Goal: Task Accomplishment & Management: Complete application form

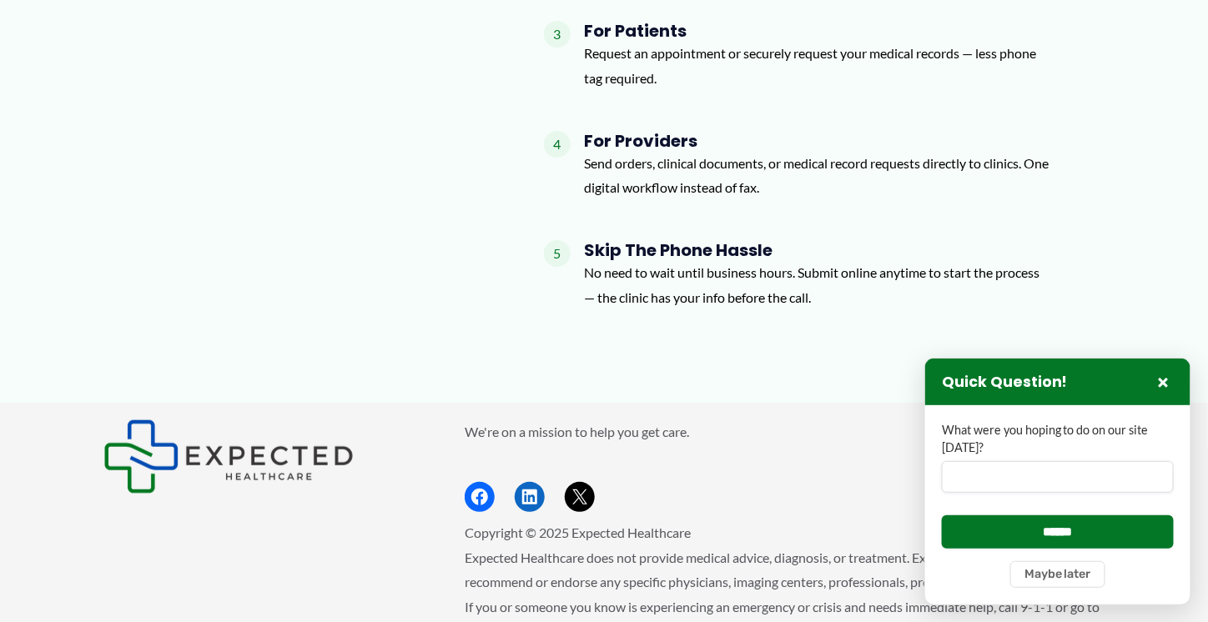
scroll to position [2183, 0]
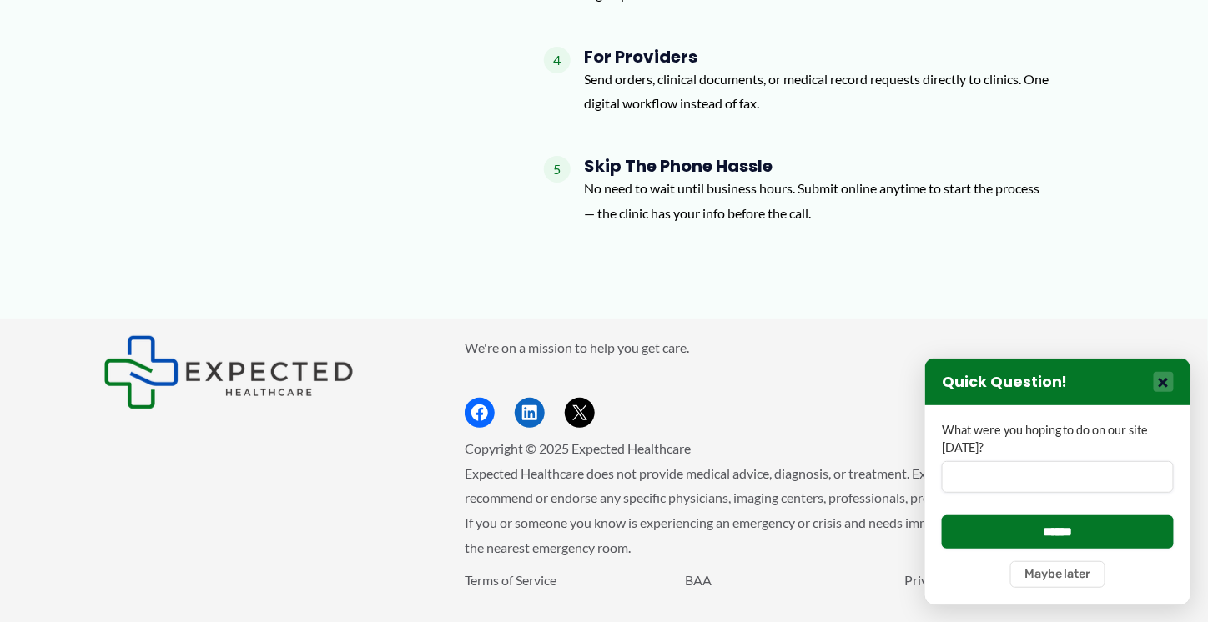
click at [1162, 387] on button "×" at bounding box center [1164, 382] width 20 height 20
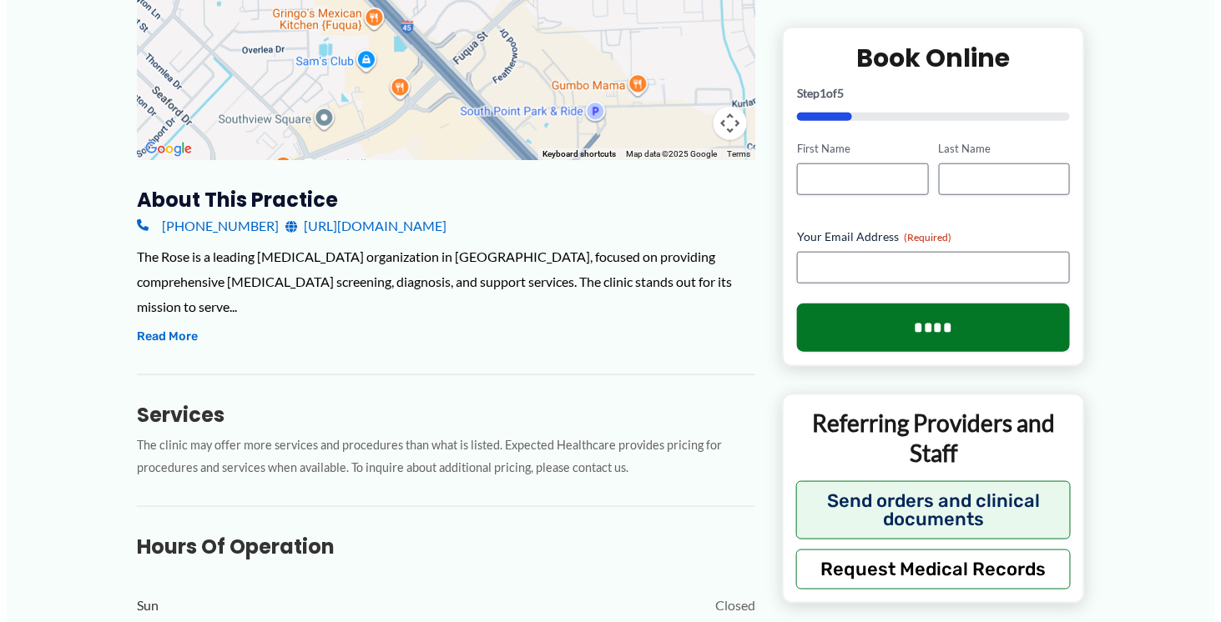
scroll to position [431, 0]
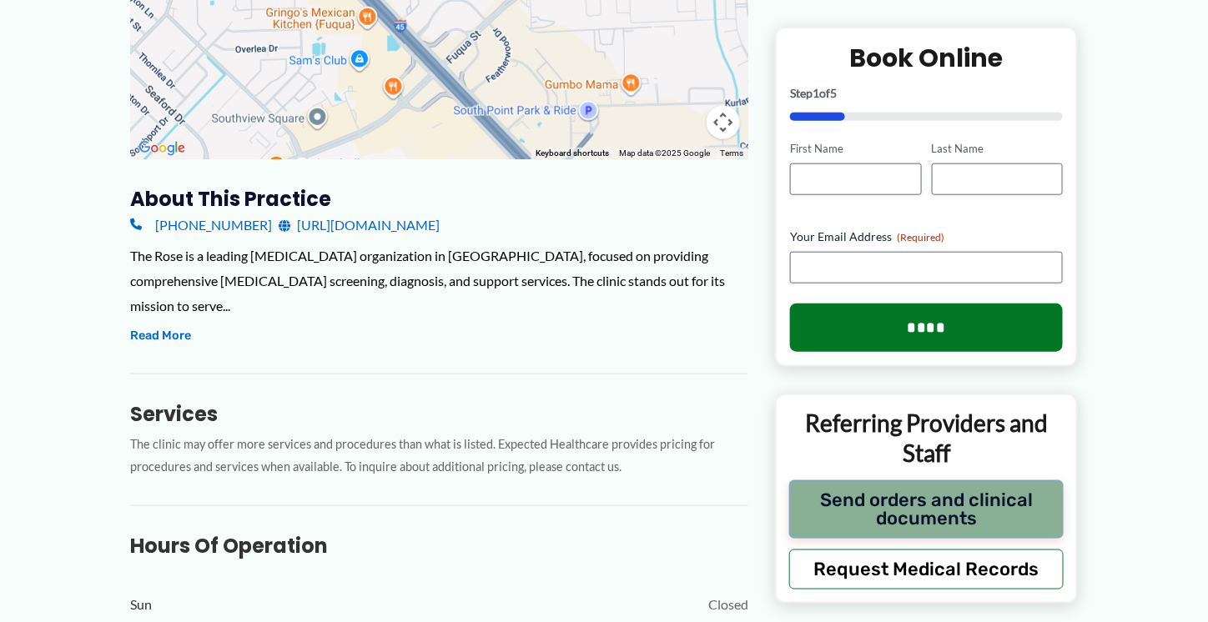
click at [964, 515] on button "Send orders and clinical documents" at bounding box center [926, 509] width 274 height 58
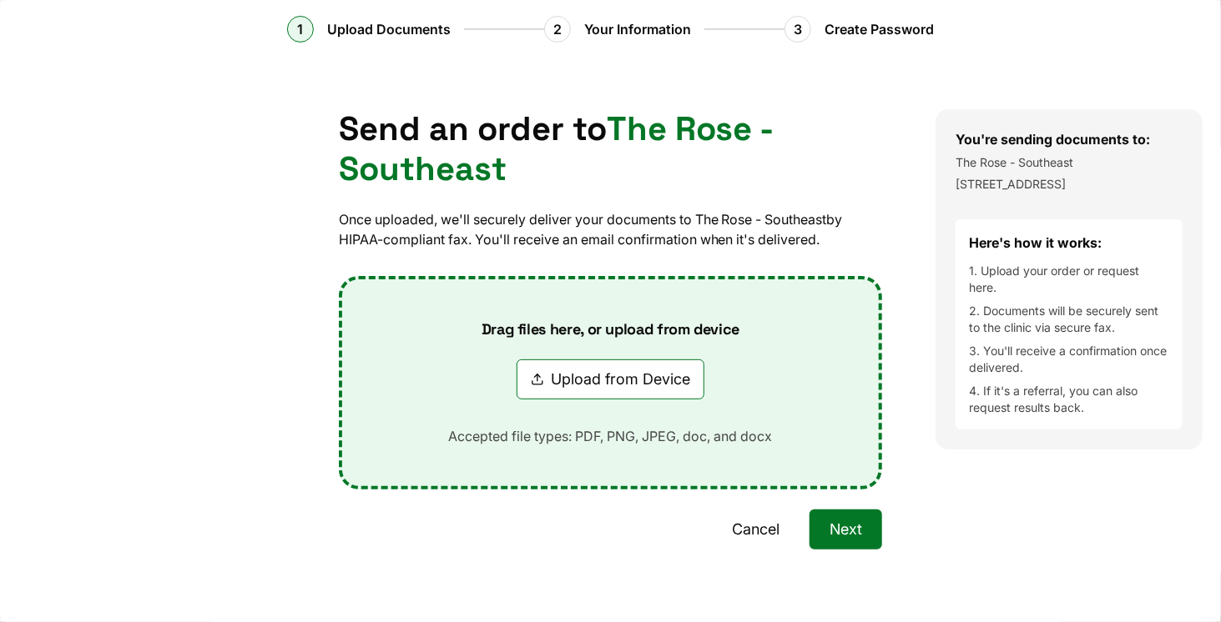
scroll to position [92, 0]
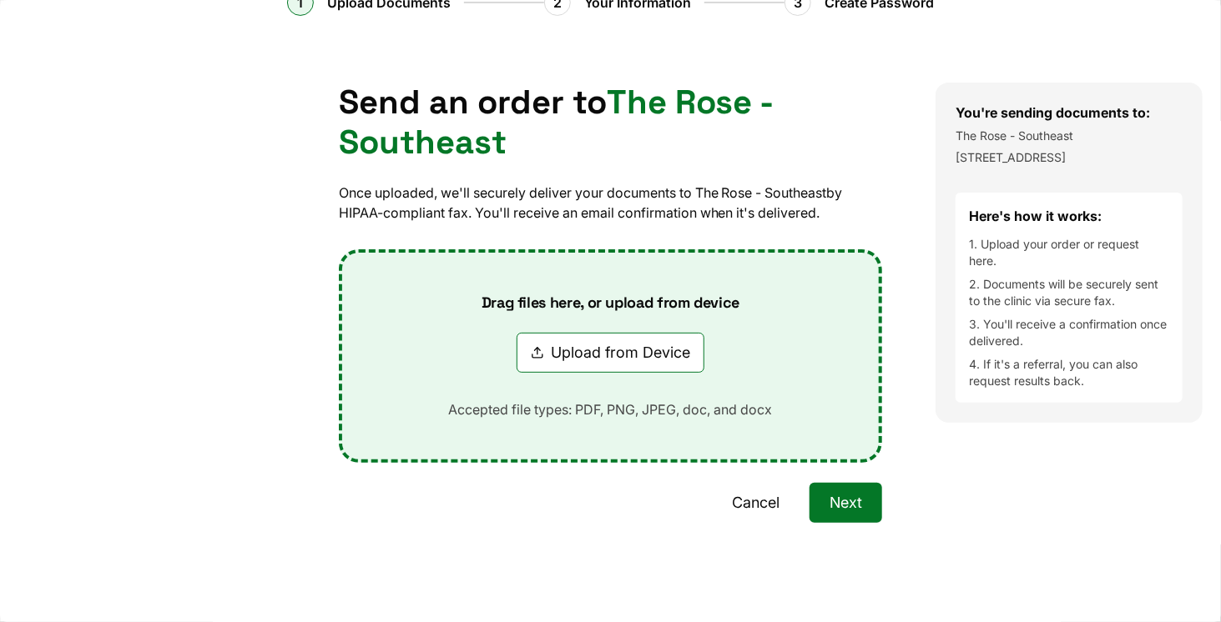
click at [612, 355] on button "Upload from Device" at bounding box center [610, 353] width 188 height 40
click at [602, 550] on div "Cancel Next" at bounding box center [611, 543] width 544 height 120
click at [576, 354] on button "Upload from Device" at bounding box center [610, 353] width 188 height 40
drag, startPoint x: 956, startPoint y: 505, endPoint x: 1005, endPoint y: 384, distance: 130.6
click at [956, 504] on div "You're sending documents to: The Rose - Southeast 12700 N Featherwood Dr #240, …" at bounding box center [1077, 343] width 285 height 521
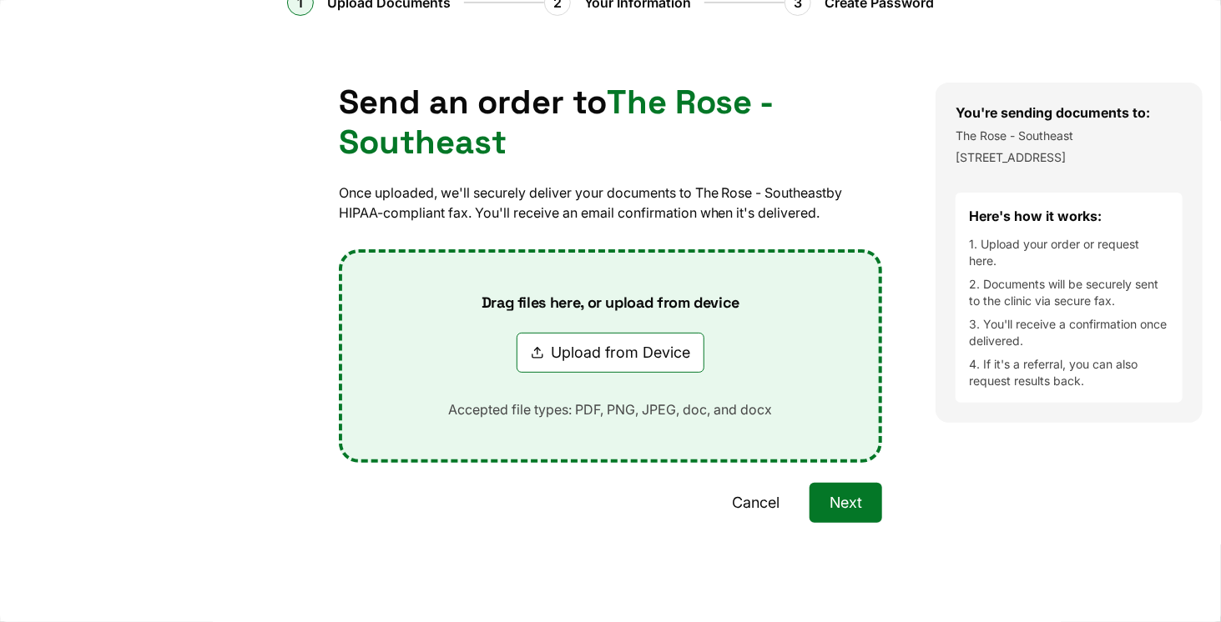
click at [1090, 166] on p "[STREET_ADDRESS]" at bounding box center [1068, 157] width 227 height 17
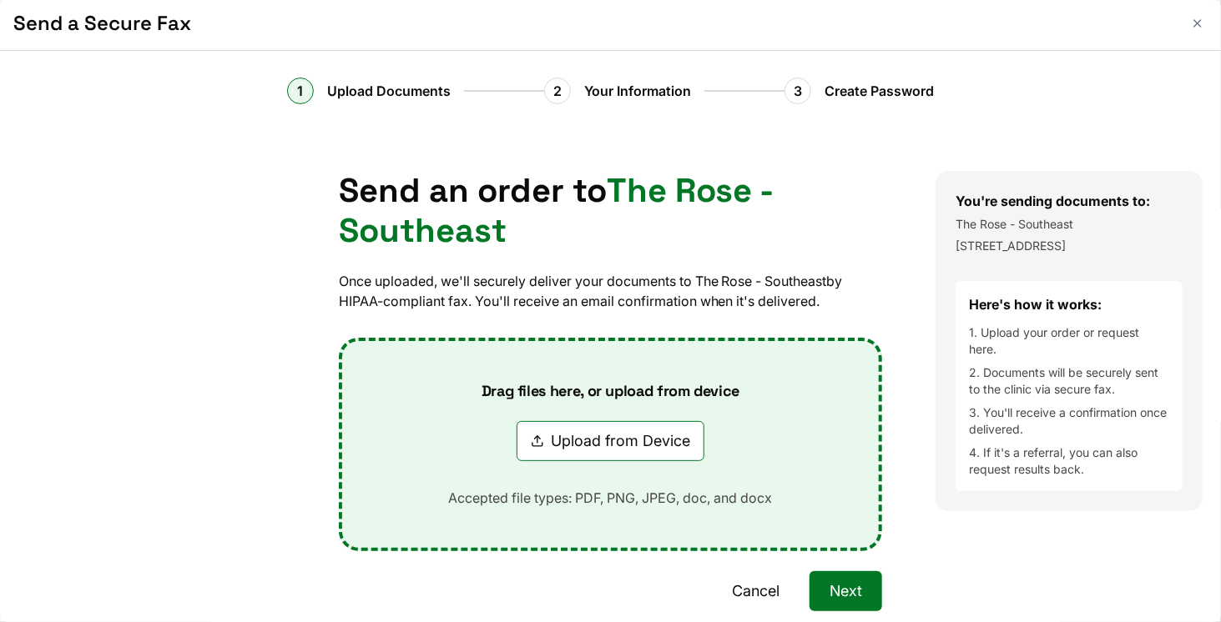
scroll to position [0, 0]
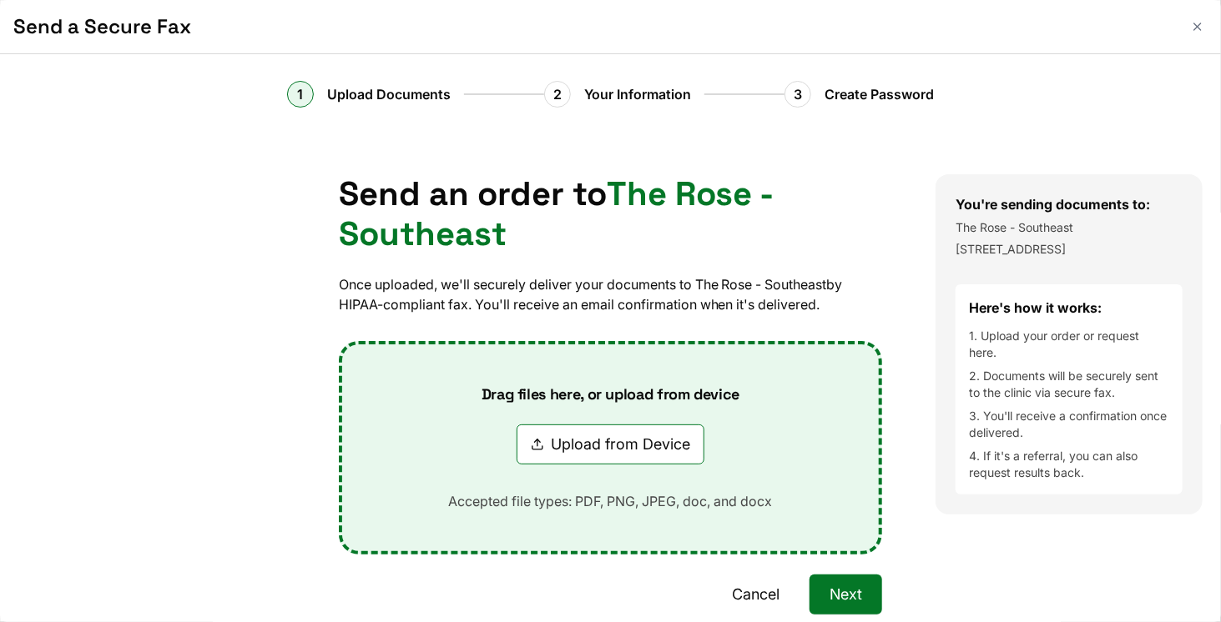
click at [133, 197] on div at bounding box center [142, 434] width 285 height 521
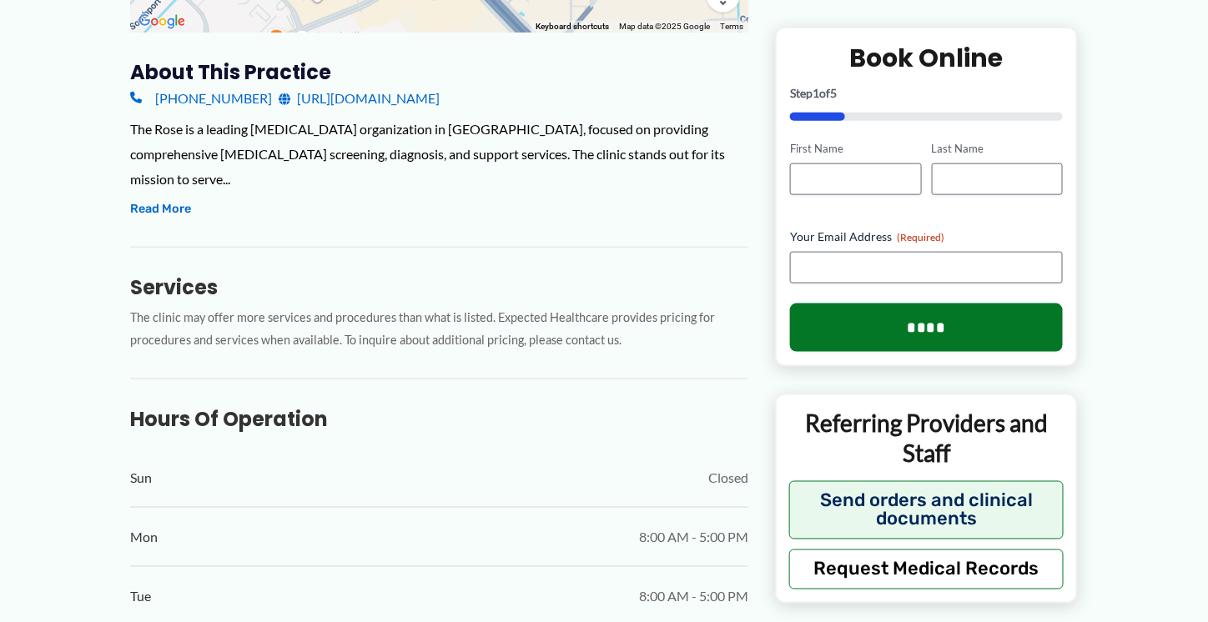
scroll to position [515, 0]
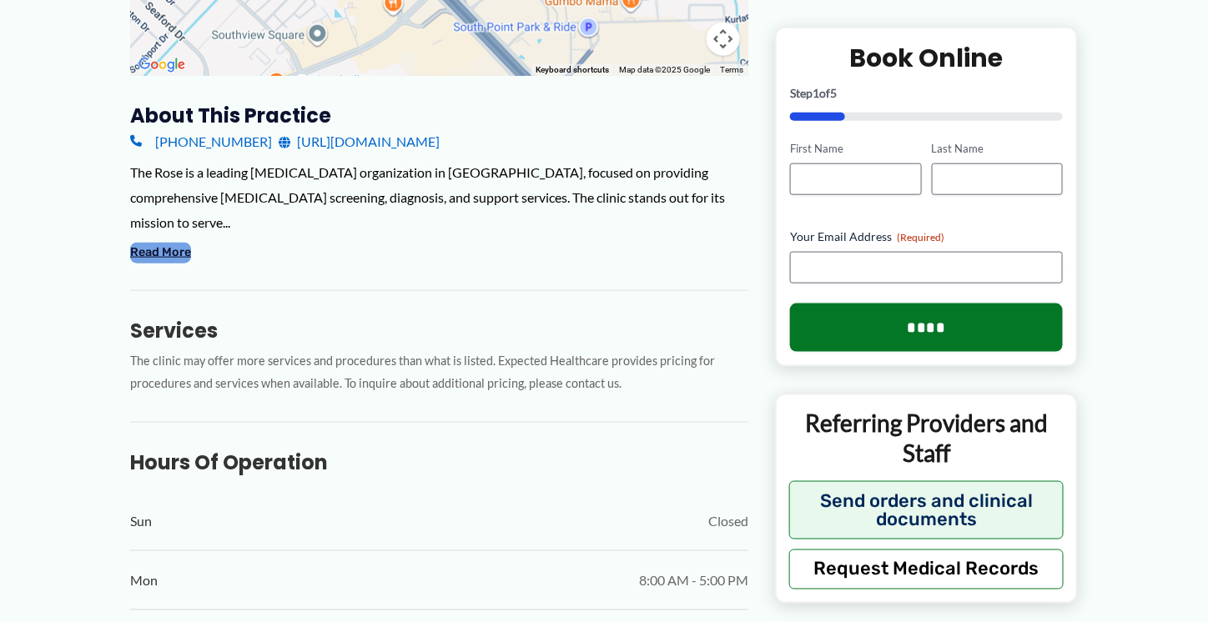
click at [189, 243] on button "Read More" at bounding box center [160, 253] width 61 height 20
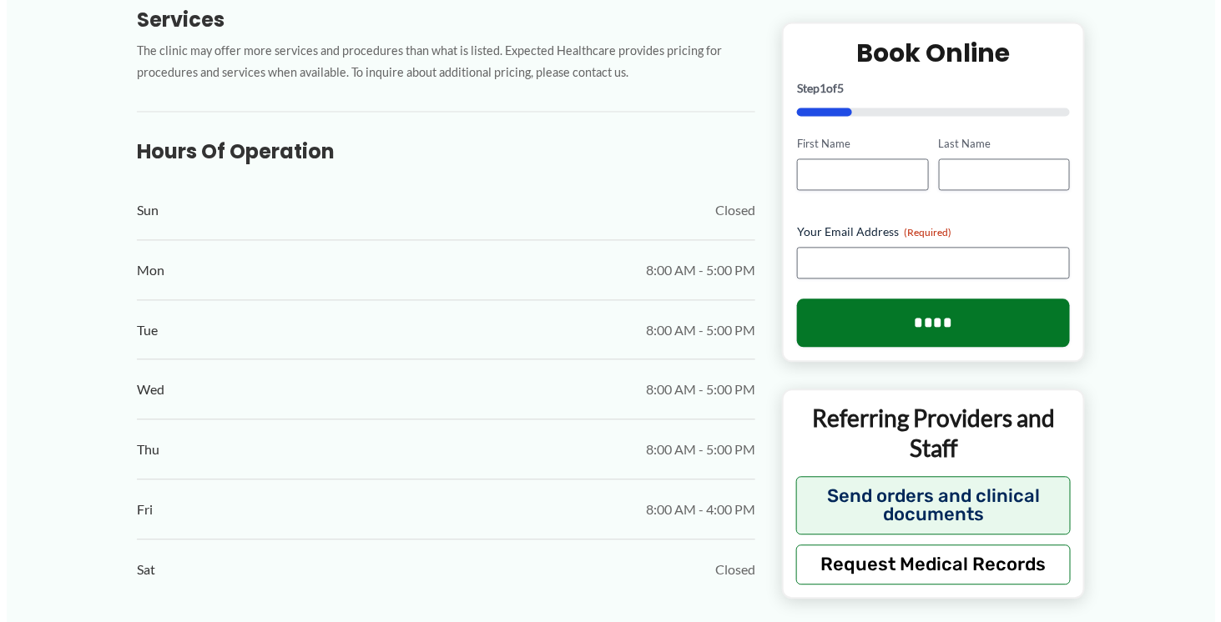
scroll to position [1099, 0]
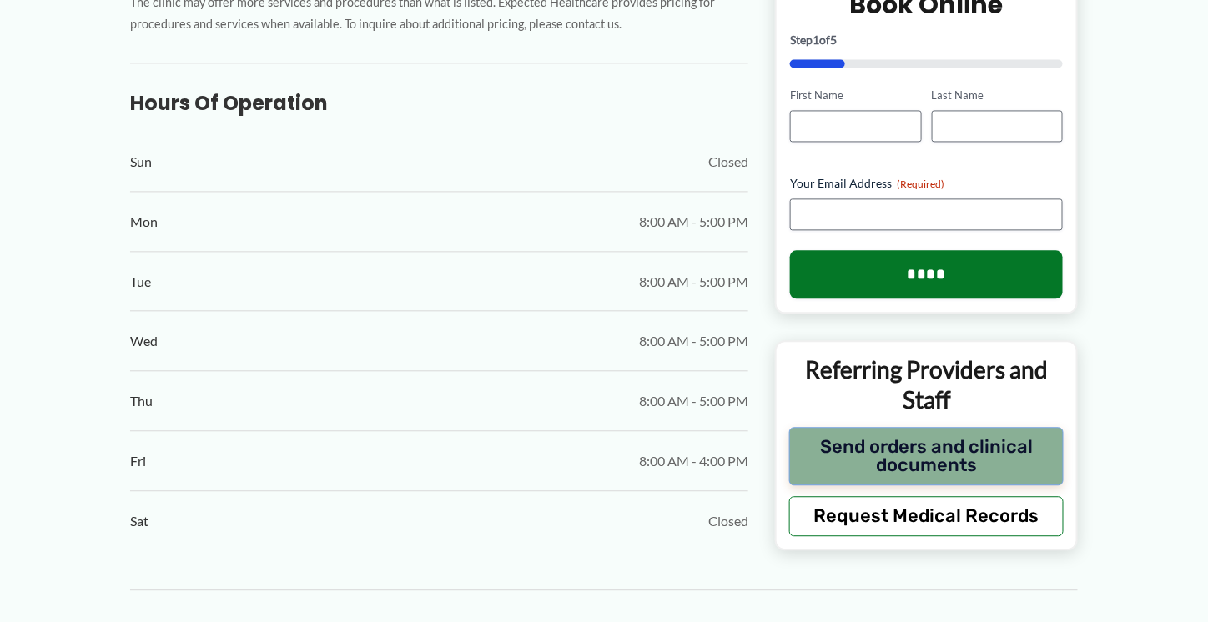
click at [984, 451] on button "Send orders and clinical documents" at bounding box center [926, 455] width 274 height 58
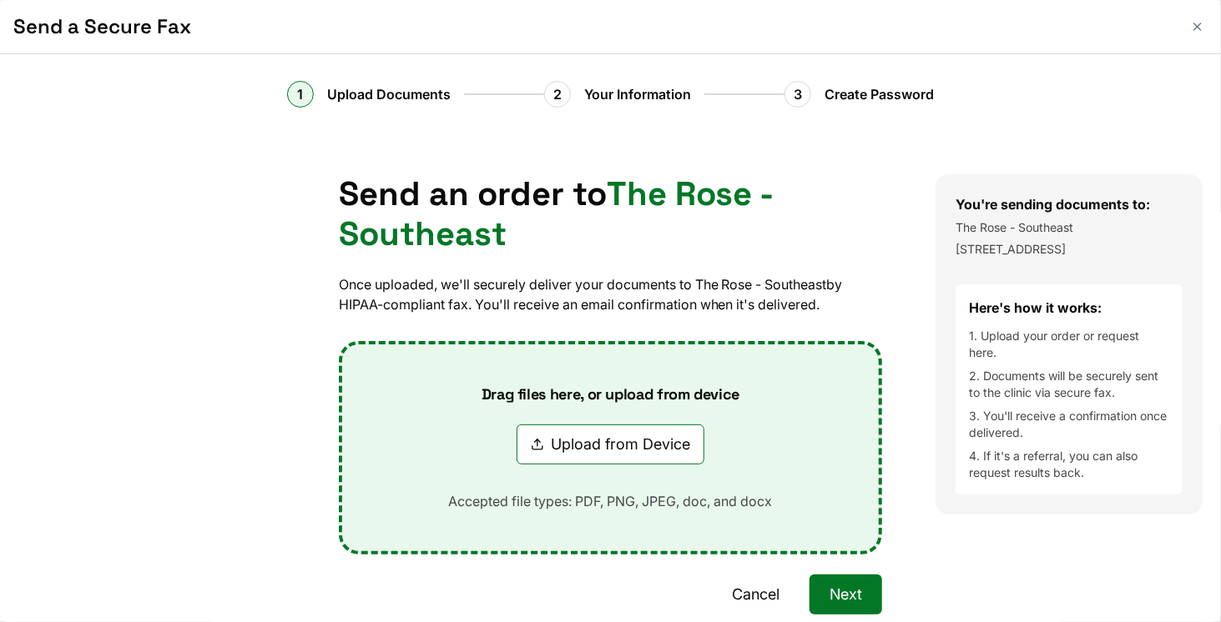
scroll to position [0, 0]
click at [607, 252] on h1 "Send an order to The Rose - Southeast" at bounding box center [611, 214] width 544 height 80
click at [655, 444] on button "Upload from Device" at bounding box center [610, 445] width 188 height 40
click at [621, 436] on button "Upload from Device" at bounding box center [610, 445] width 188 height 40
drag, startPoint x: 305, startPoint y: 310, endPoint x: 360, endPoint y: 305, distance: 55.2
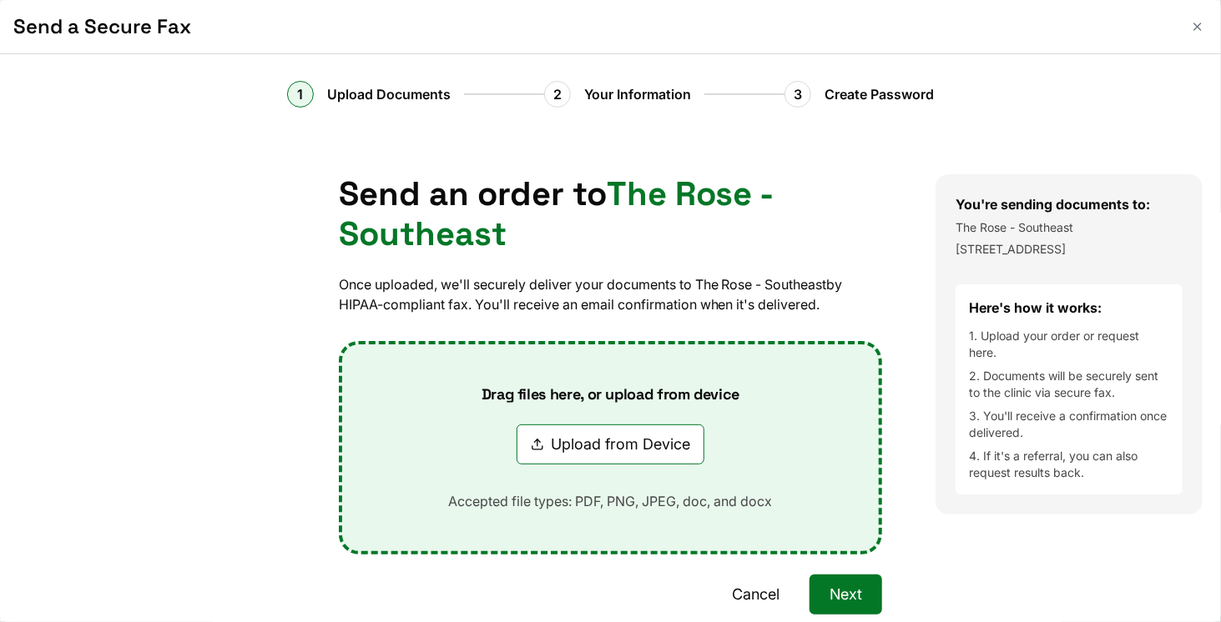
click at [307, 309] on div "Send an order to The Rose - Southeast Once uploaded, we'll securely deliver you…" at bounding box center [610, 434] width 651 height 521
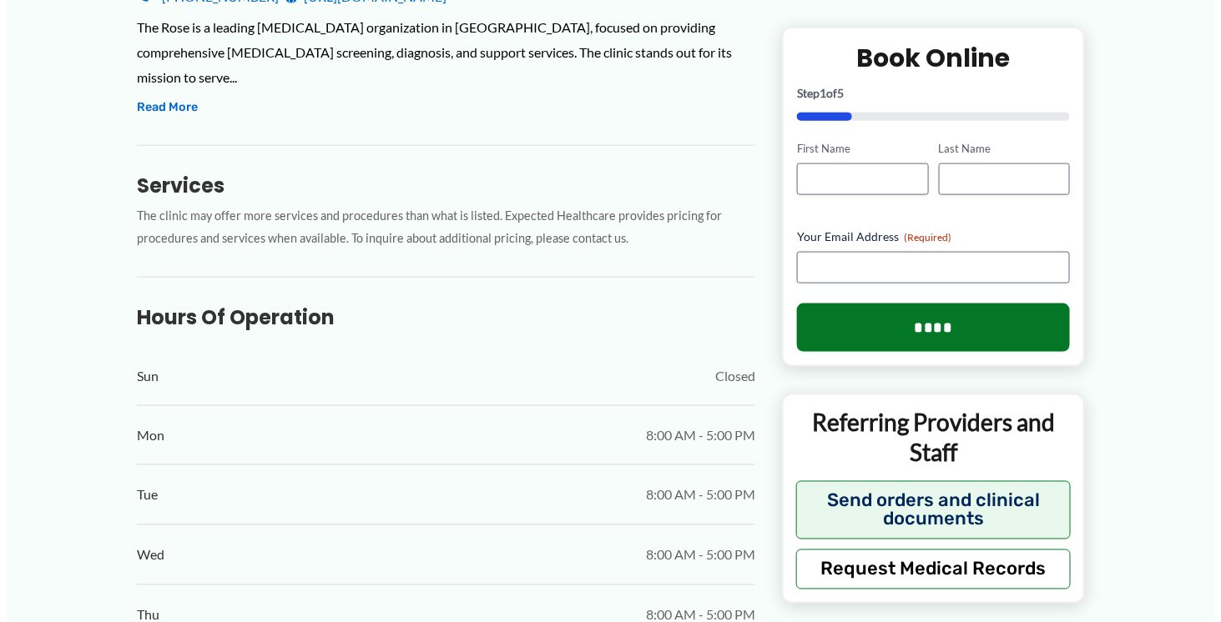
scroll to position [834, 0]
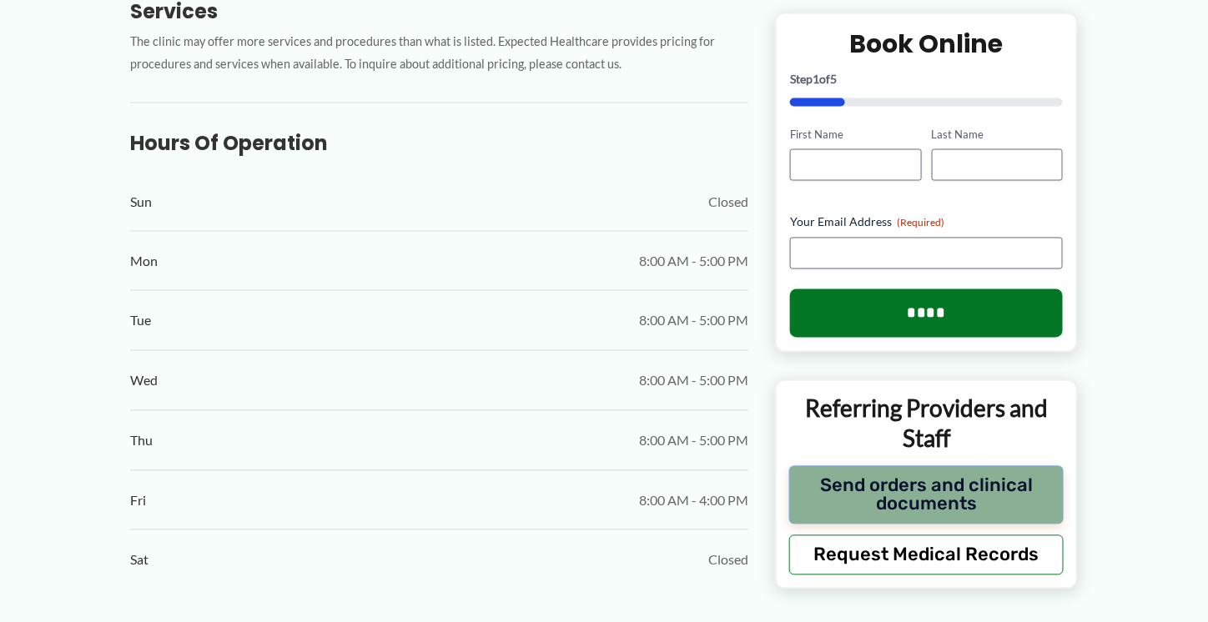
click at [974, 466] on button "Send orders and clinical documents" at bounding box center [926, 495] width 274 height 58
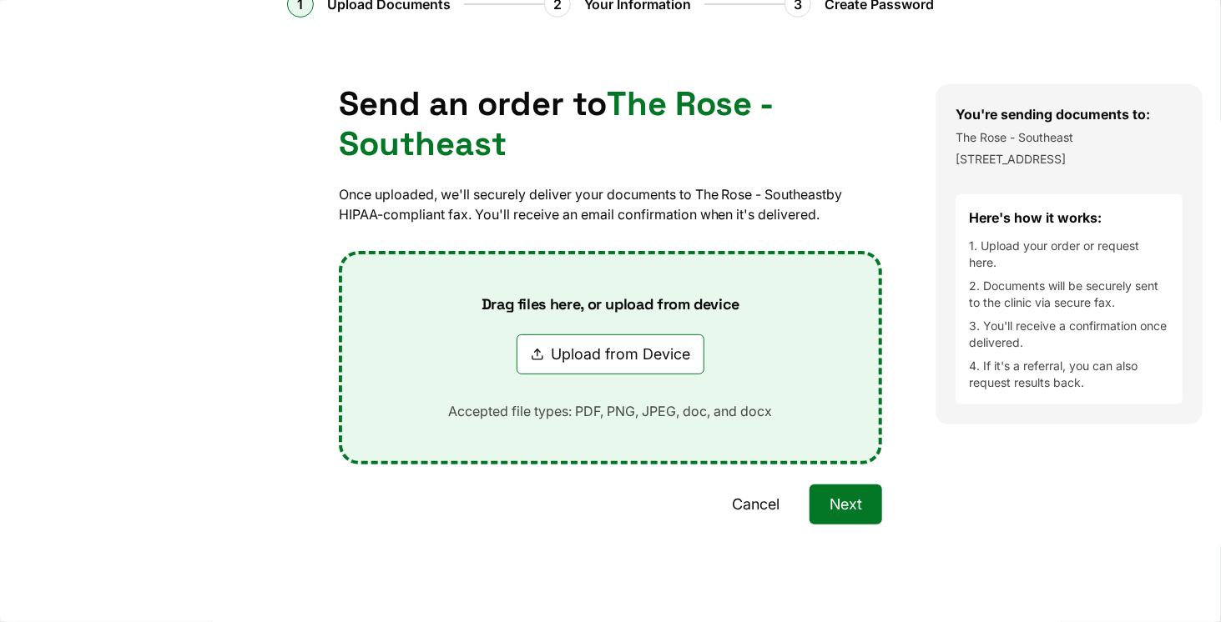
scroll to position [92, 0]
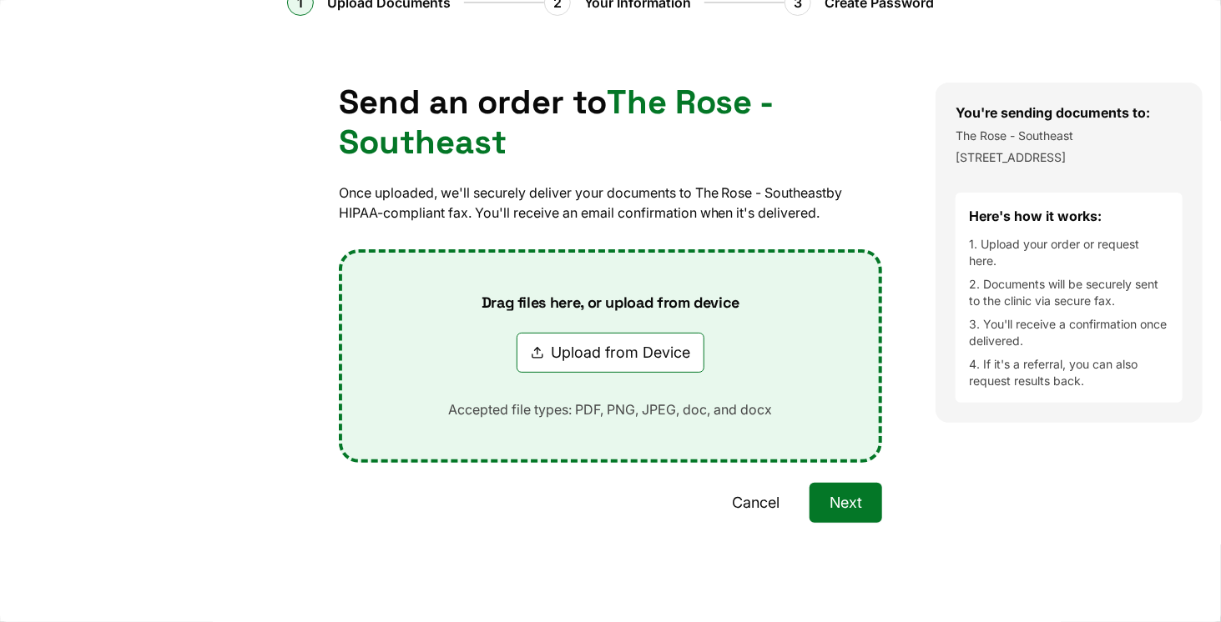
click at [612, 340] on button "Upload from Device" at bounding box center [610, 353] width 188 height 40
click at [657, 335] on button "Upload from Device" at bounding box center [610, 353] width 188 height 40
type input "**********"
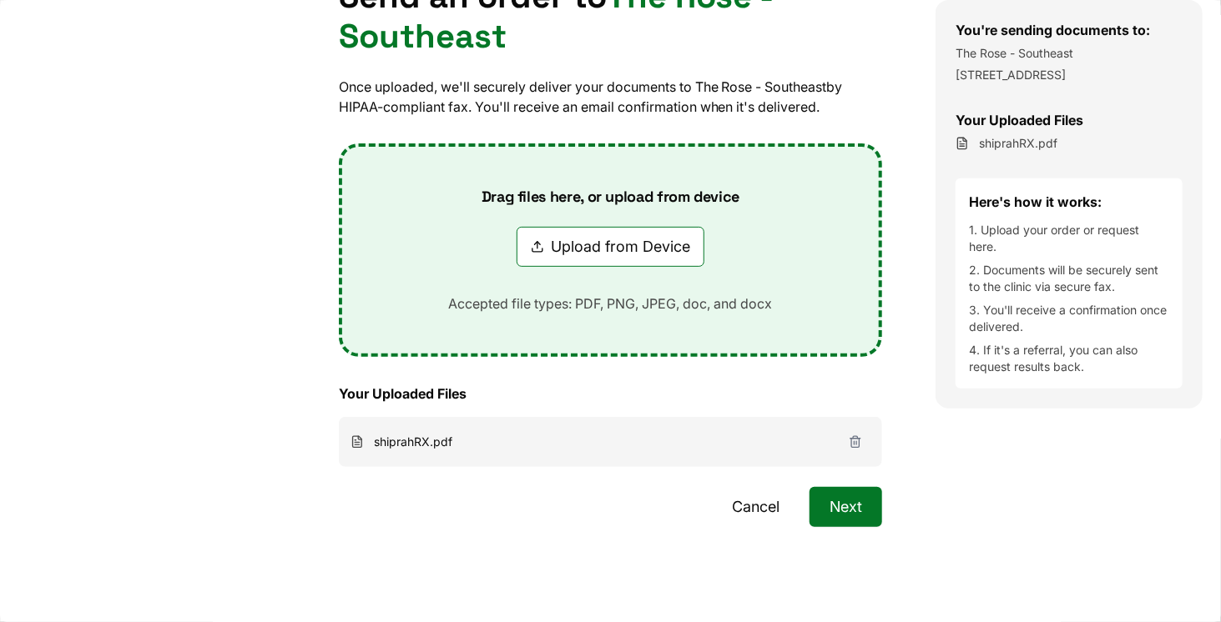
scroll to position [202, 0]
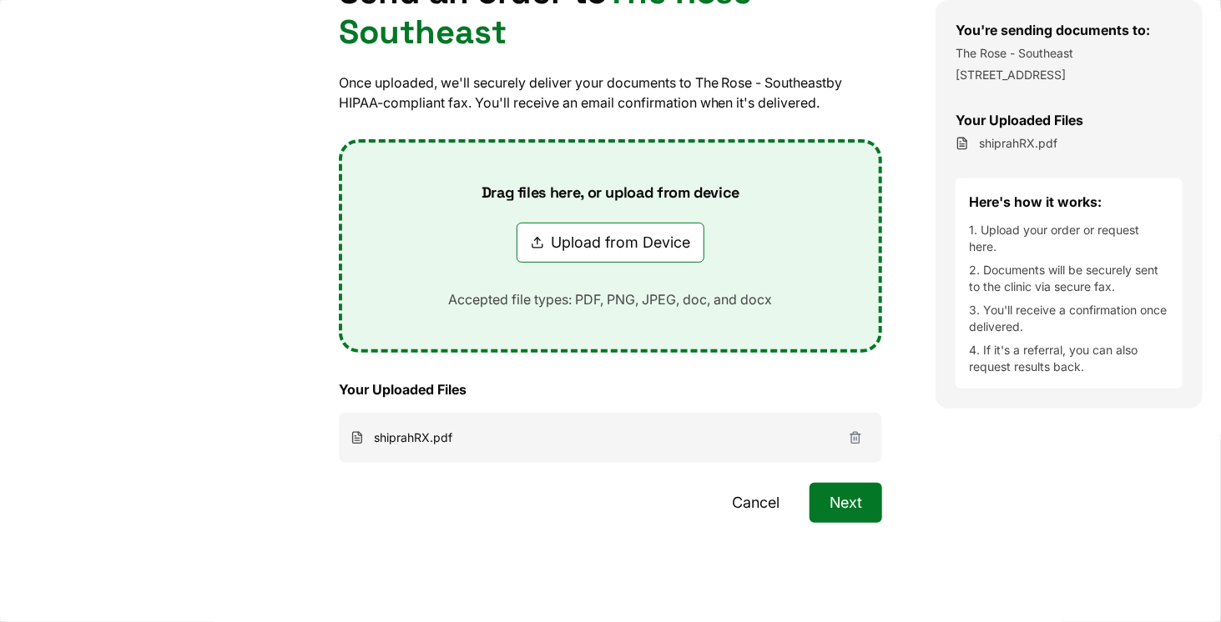
click at [629, 238] on button "Upload from Device" at bounding box center [610, 243] width 188 height 40
type input "**********"
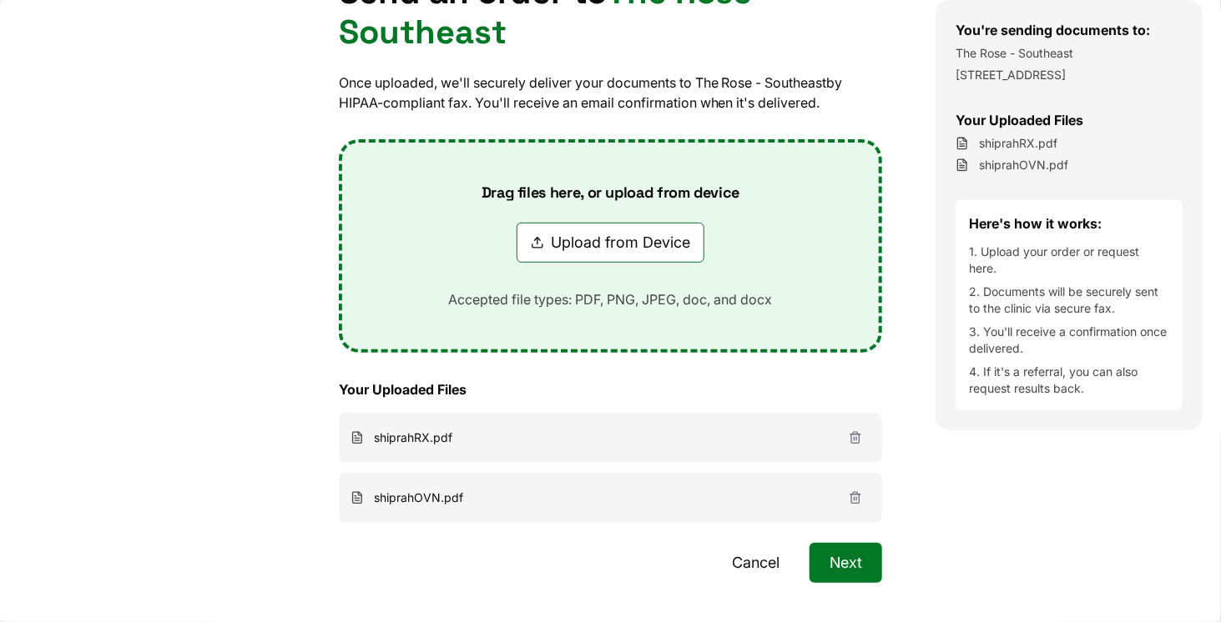
click at [848, 570] on button "Next" at bounding box center [845, 563] width 73 height 40
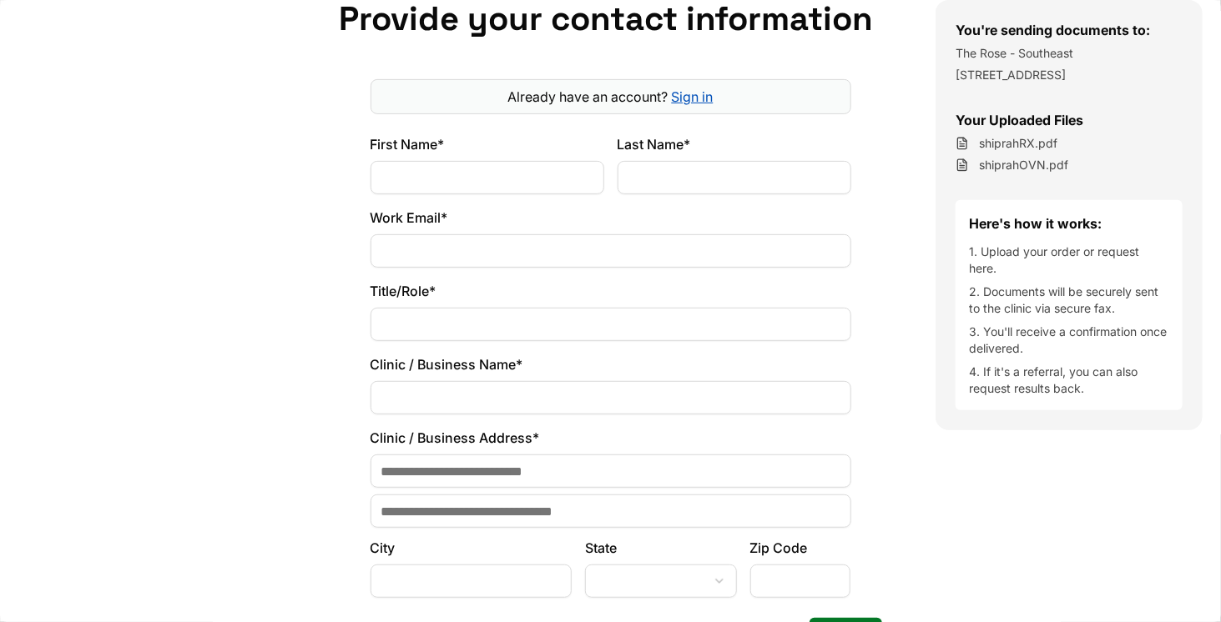
click at [447, 158] on div "First Name*" at bounding box center [487, 164] width 234 height 60
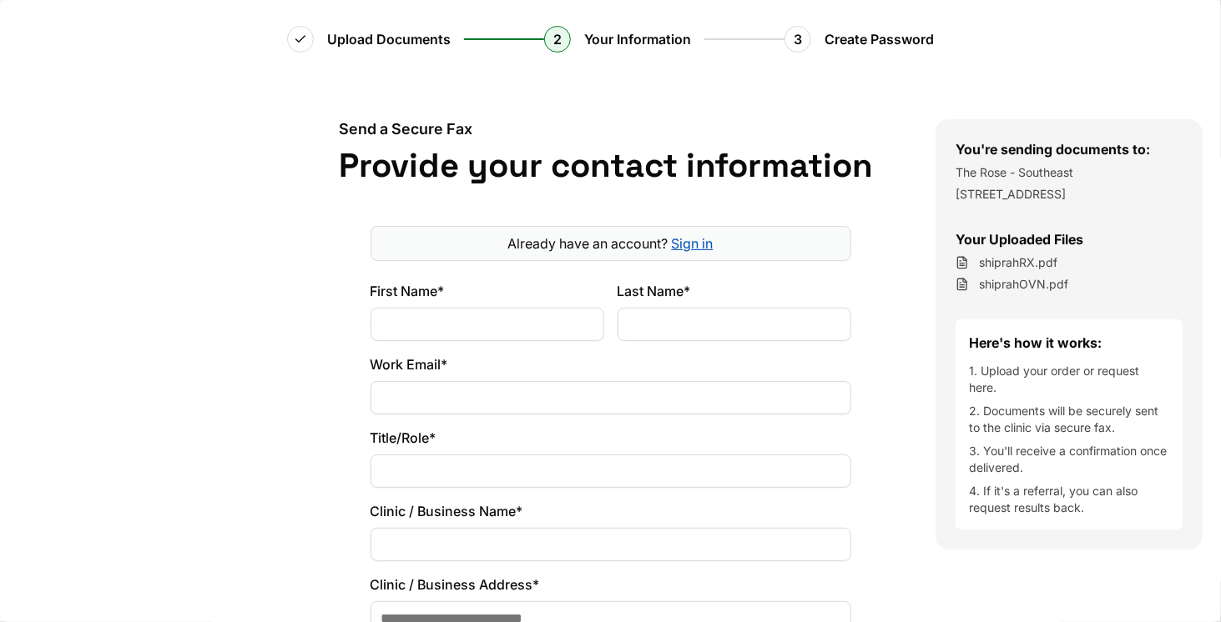
scroll to position [86, 0]
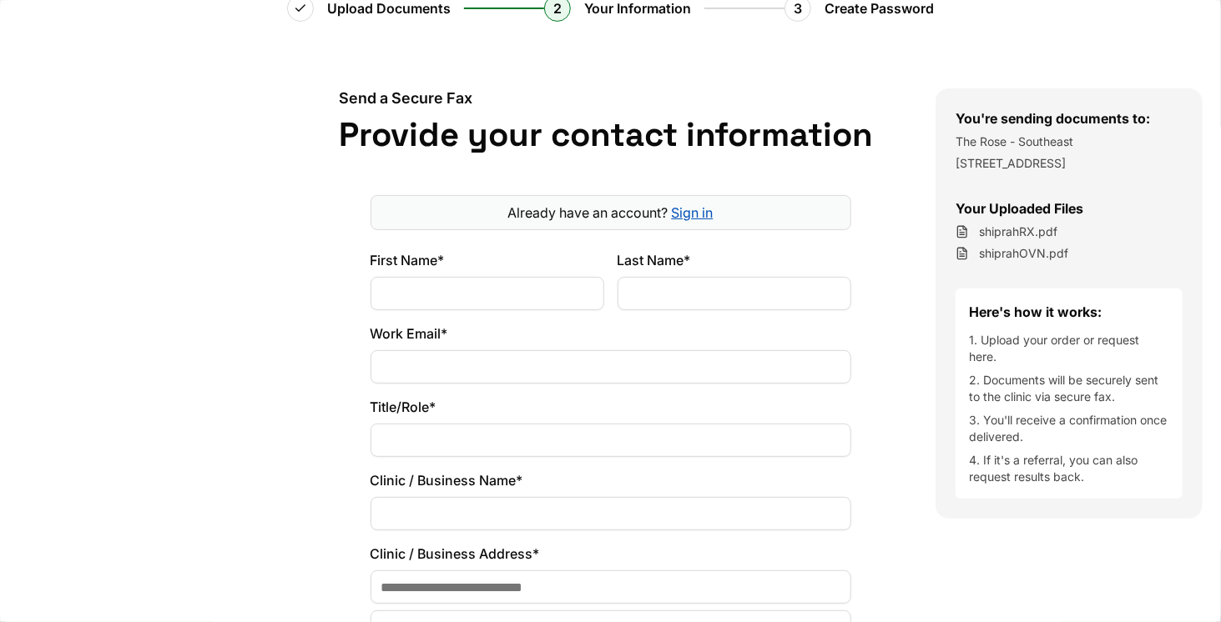
click at [511, 302] on input "First Name*" at bounding box center [487, 293] width 234 height 33
type input "*******"
click at [679, 289] on input "Last Name*" at bounding box center [734, 293] width 234 height 33
type input "******"
click at [488, 371] on input "Work Email*" at bounding box center [610, 366] width 481 height 33
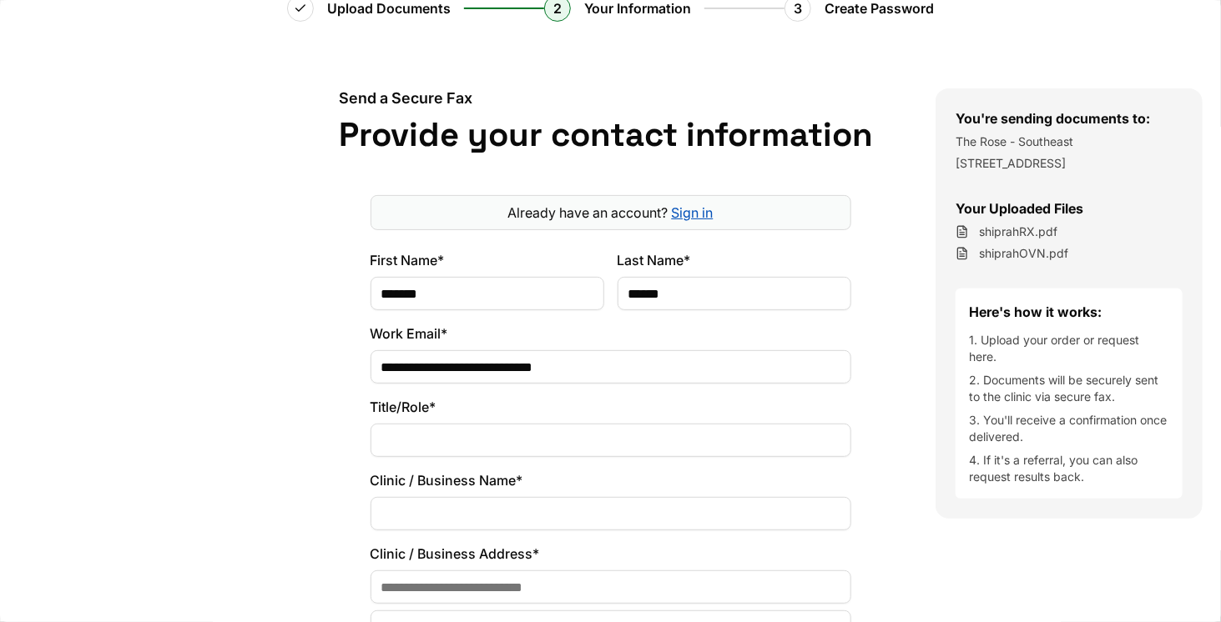
type input "**********"
click at [457, 431] on input "Title/Role*" at bounding box center [610, 440] width 481 height 33
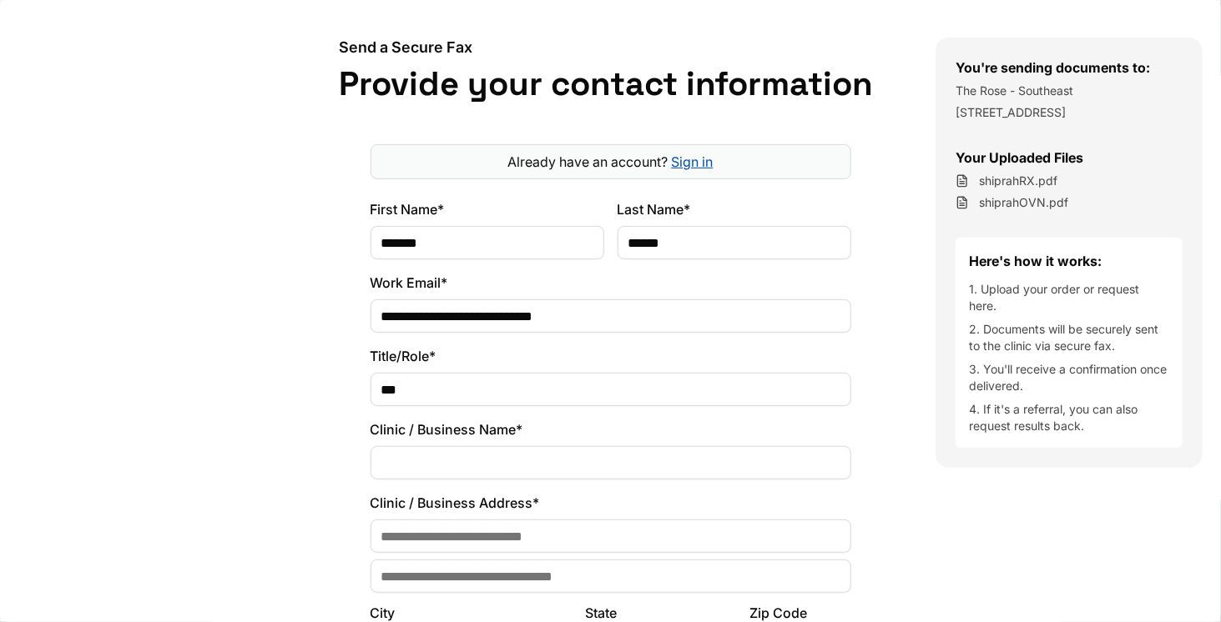
scroll to position [169, 0]
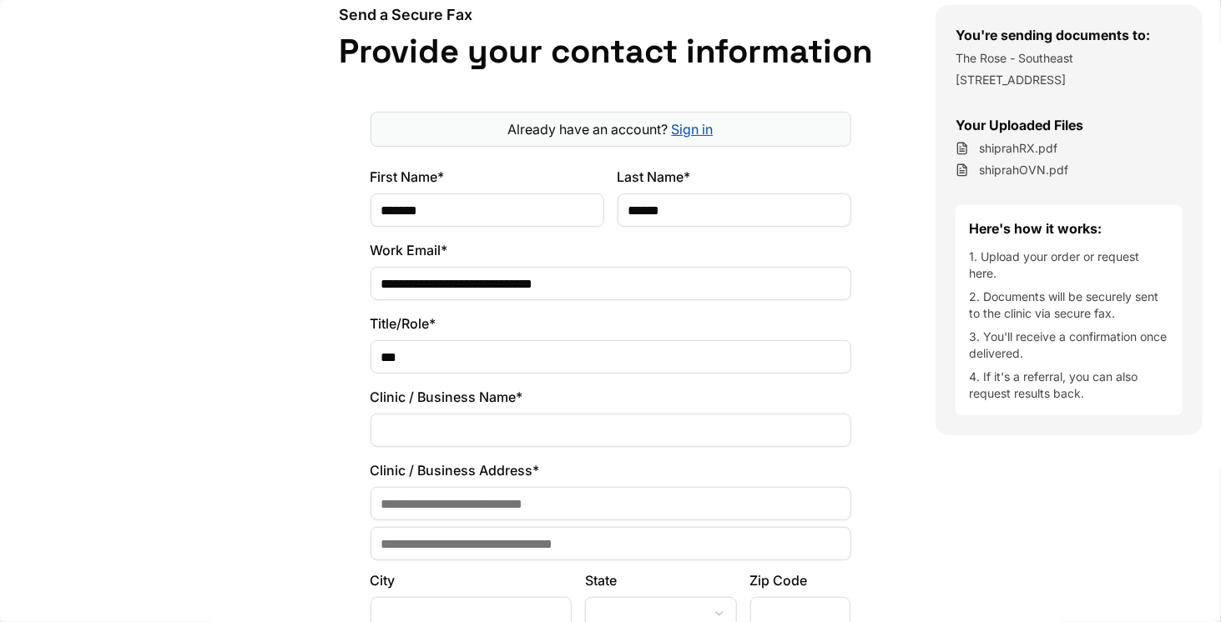
type input "***"
click at [457, 431] on input "Clinic / Business Name*" at bounding box center [610, 430] width 481 height 33
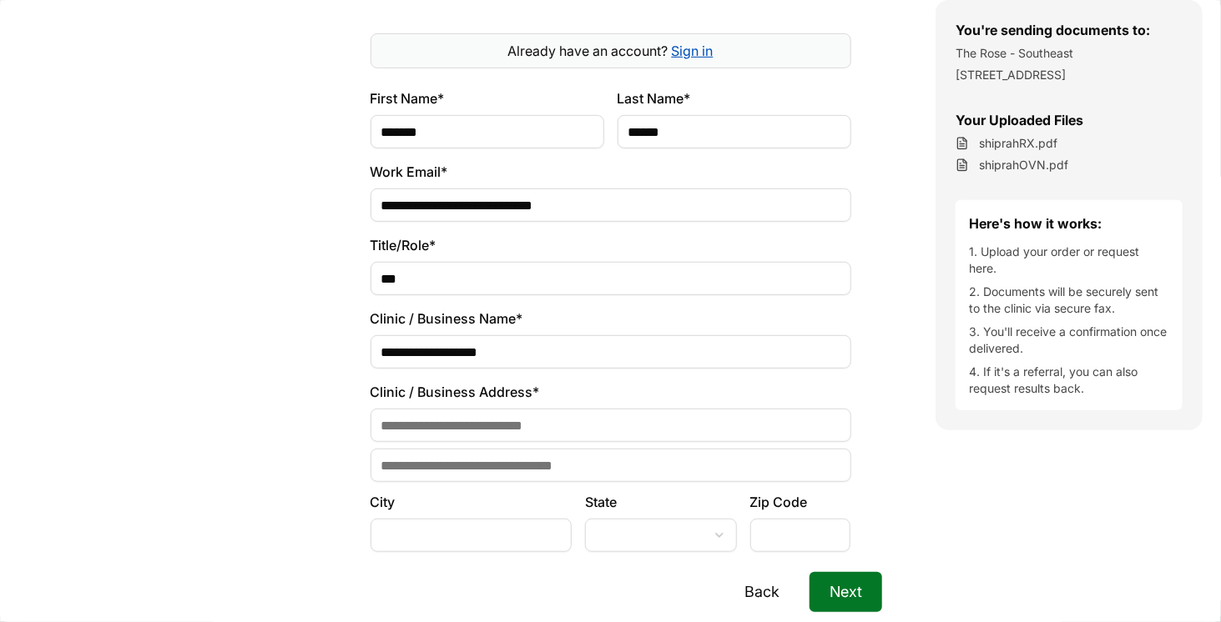
scroll to position [336, 0]
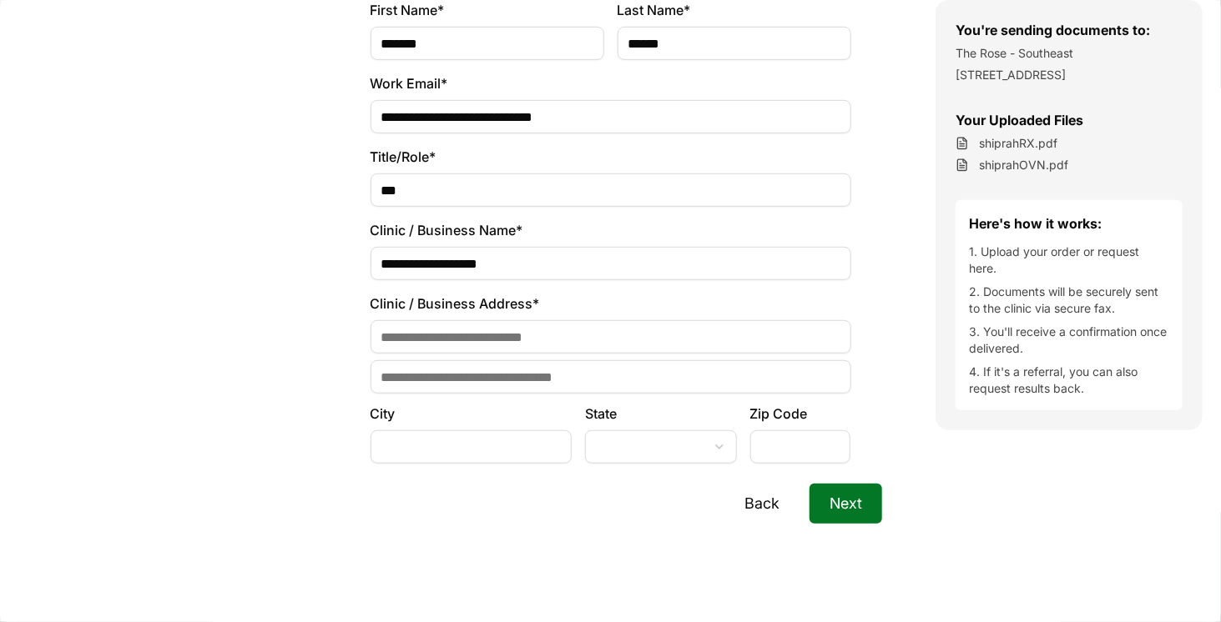
type input "**********"
click at [464, 342] on input at bounding box center [610, 336] width 481 height 33
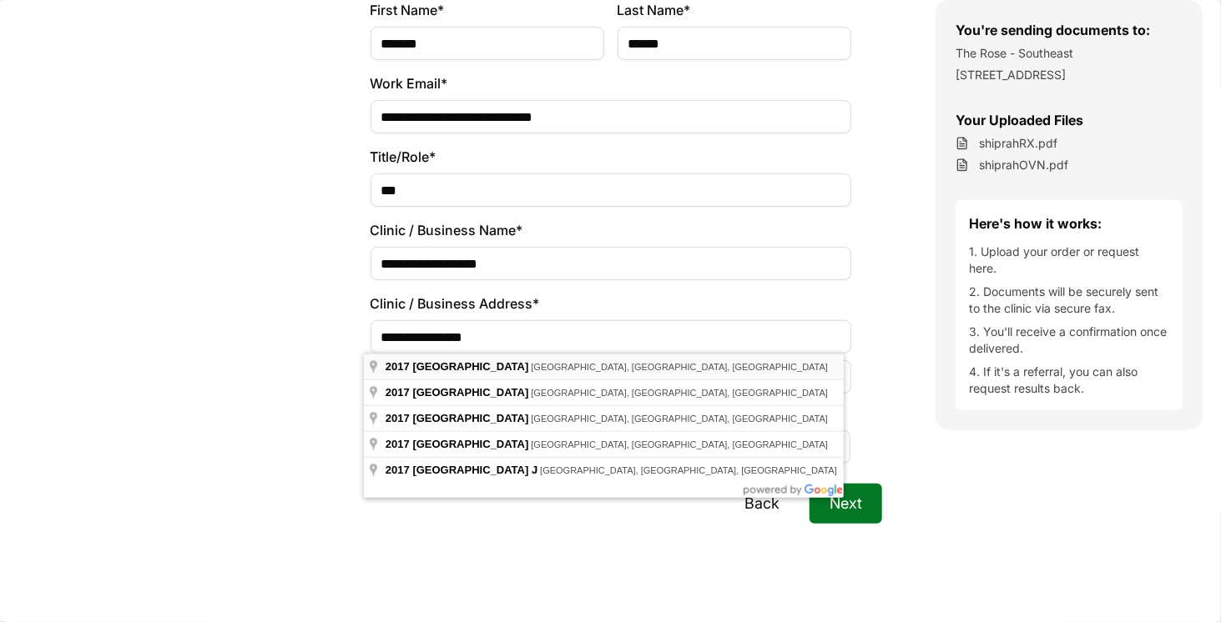
type input "**********"
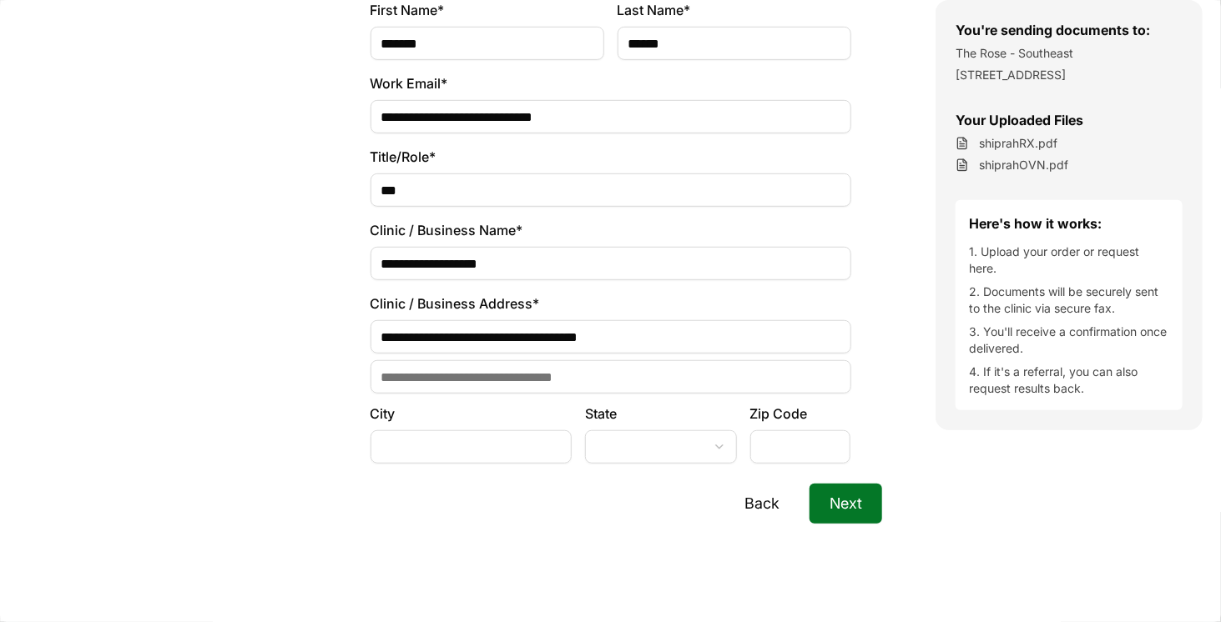
type input "********"
type input "*****"
select select "**"
type input "**********"
click at [454, 384] on input "Address Line 2" at bounding box center [610, 376] width 481 height 33
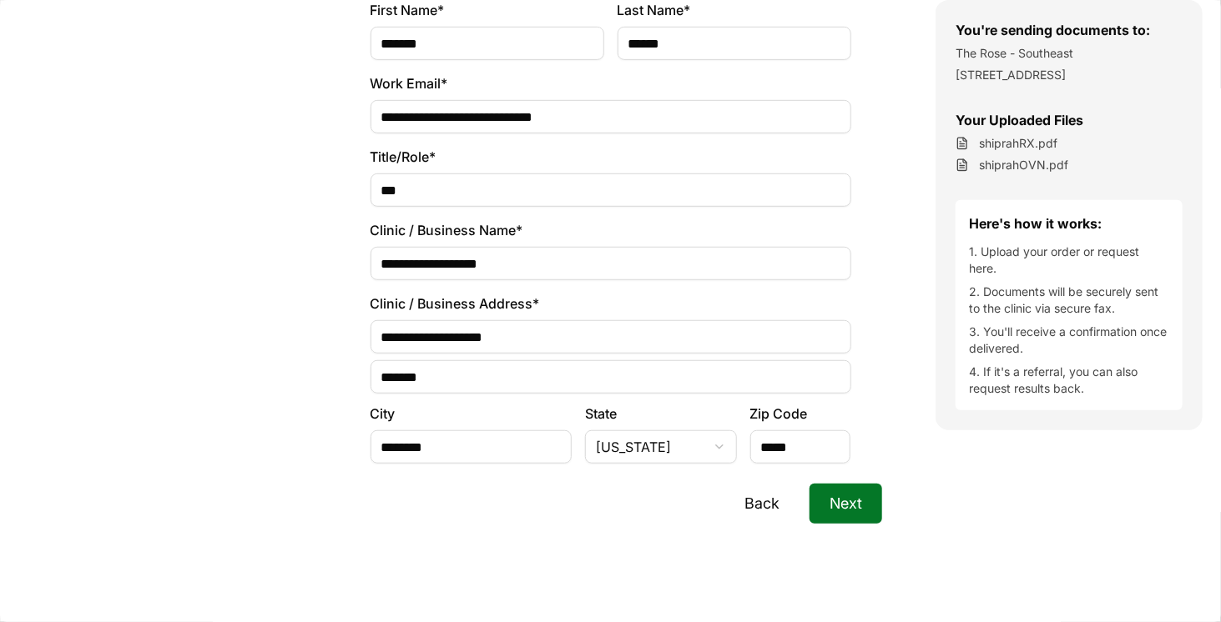
type input "*******"
click at [818, 501] on button "Next" at bounding box center [845, 504] width 73 height 40
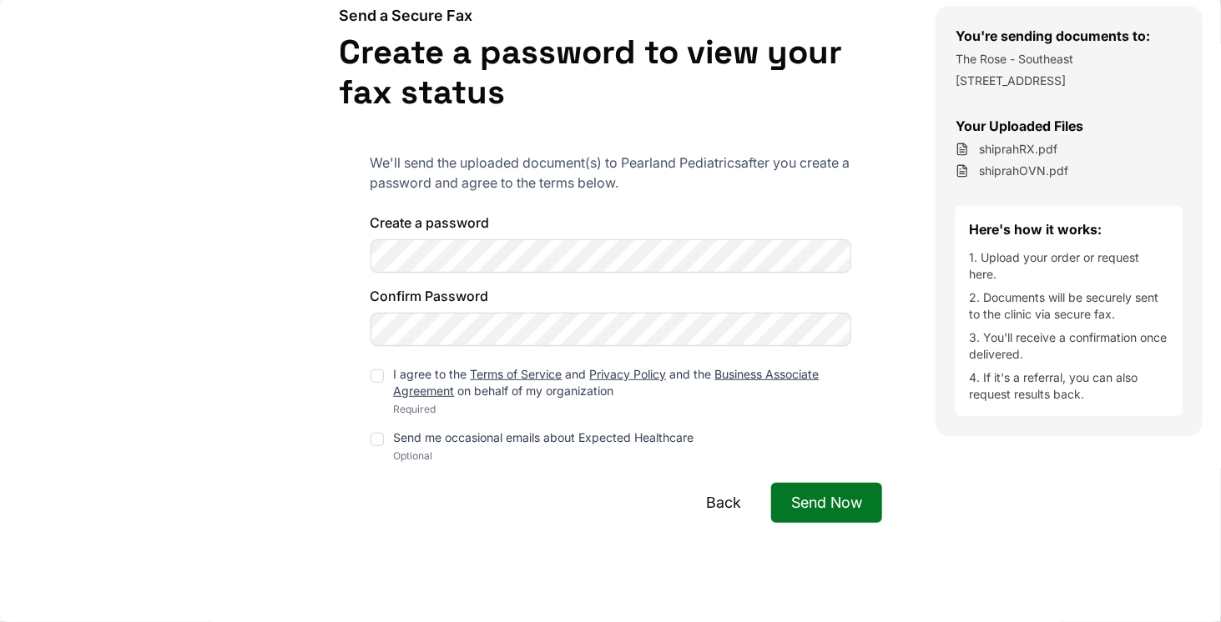
click at [544, 251] on div "Create a password Confirm Password" at bounding box center [610, 279] width 481 height 133
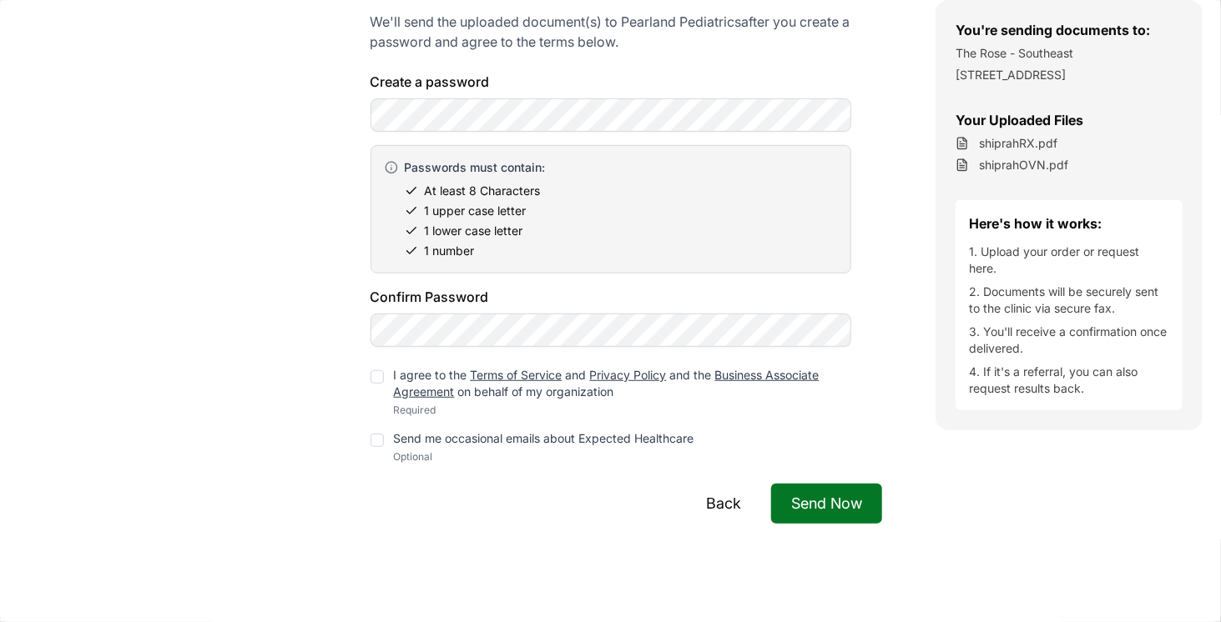
click at [370, 378] on div at bounding box center [376, 376] width 13 height 13
click at [370, 434] on div at bounding box center [376, 440] width 13 height 13
click at [856, 516] on button "Send Now" at bounding box center [826, 504] width 111 height 40
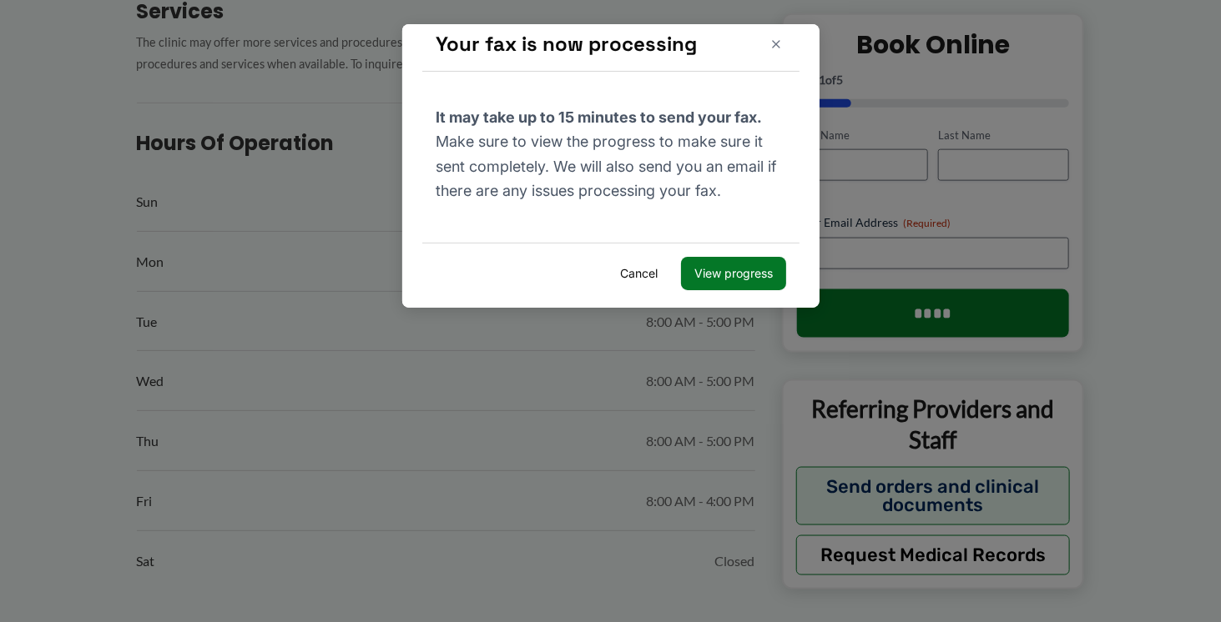
scroll to position [42, 0]
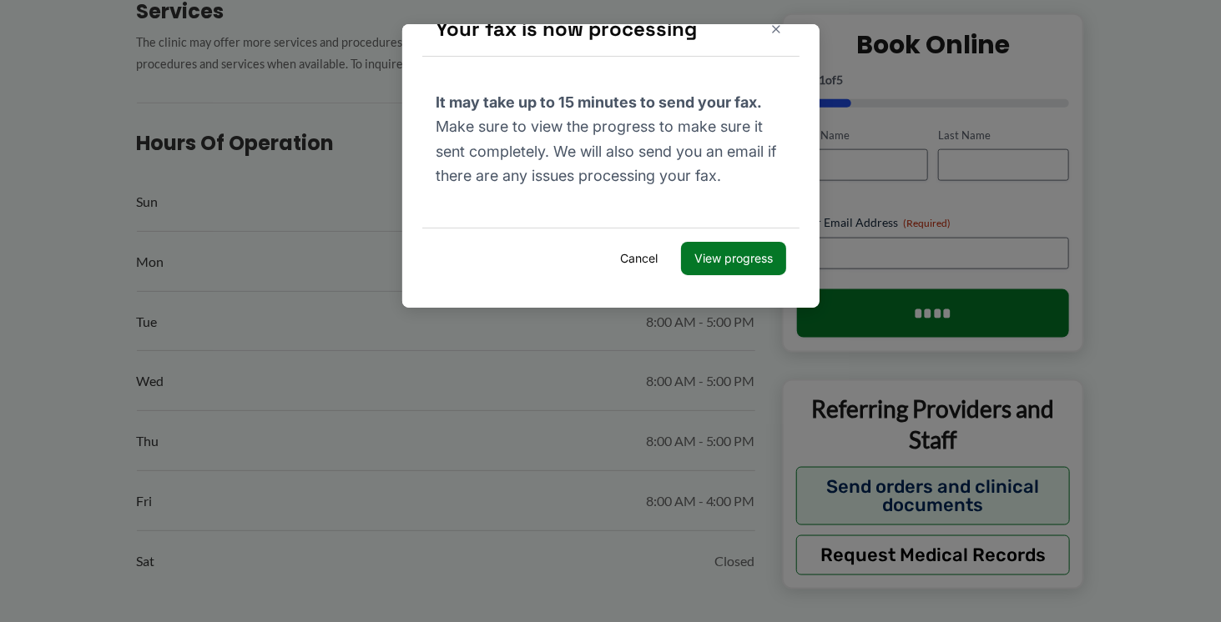
click at [712, 248] on button "View progress" at bounding box center [732, 258] width 105 height 33
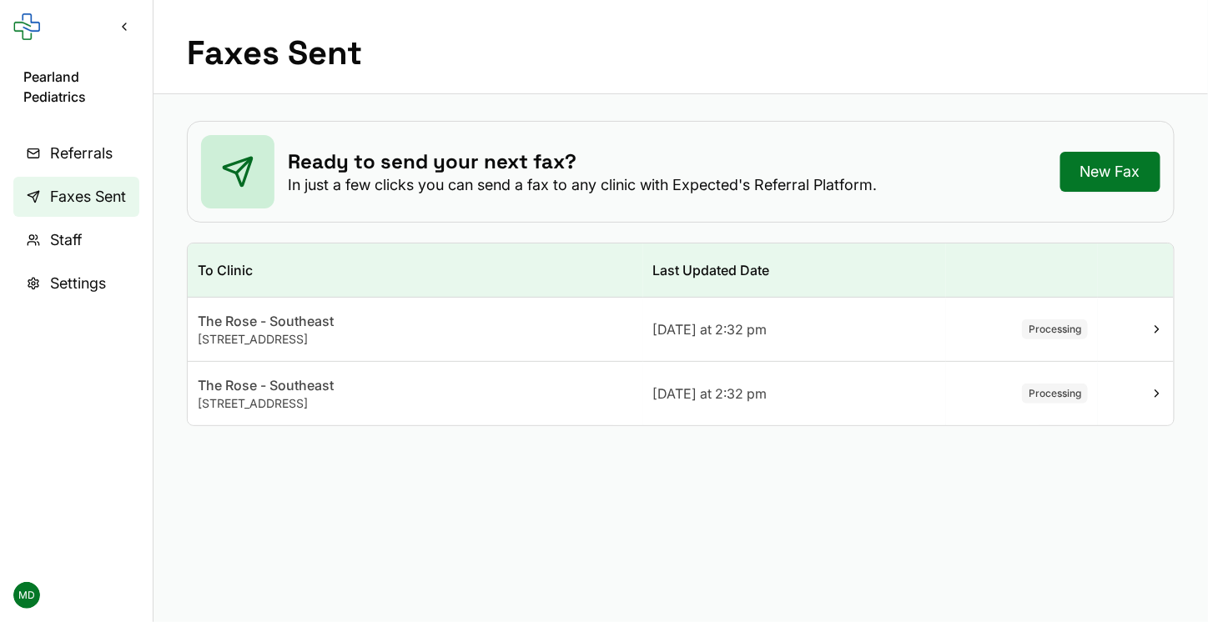
click at [1145, 330] on div at bounding box center [1136, 329] width 56 height 13
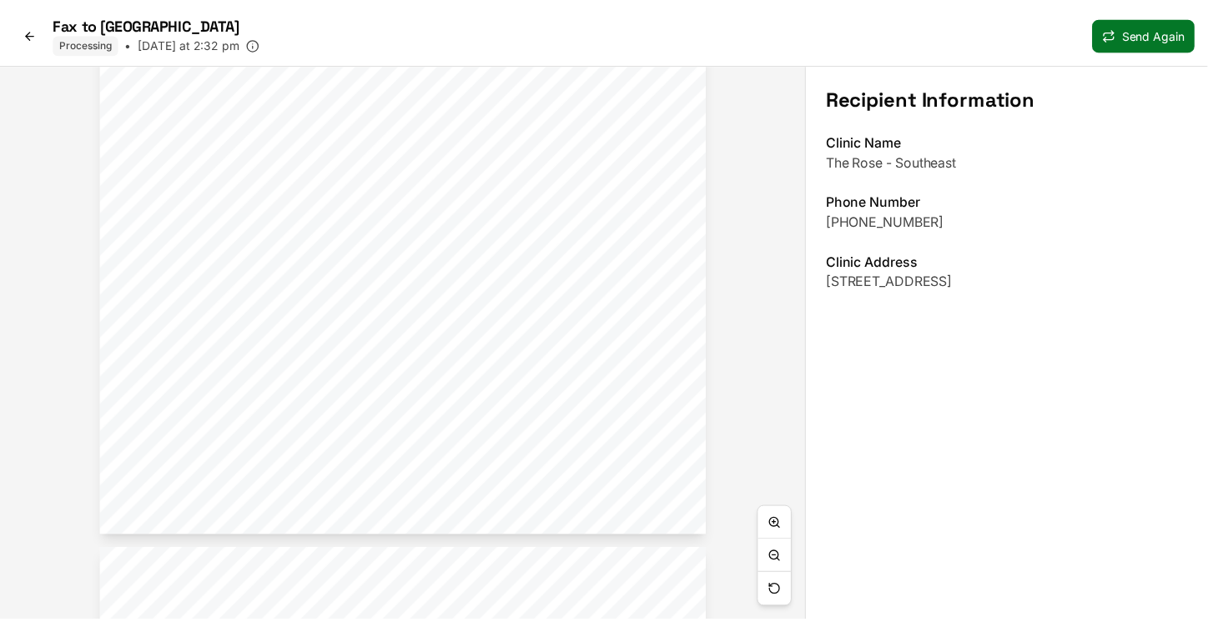
scroll to position [1954, 0]
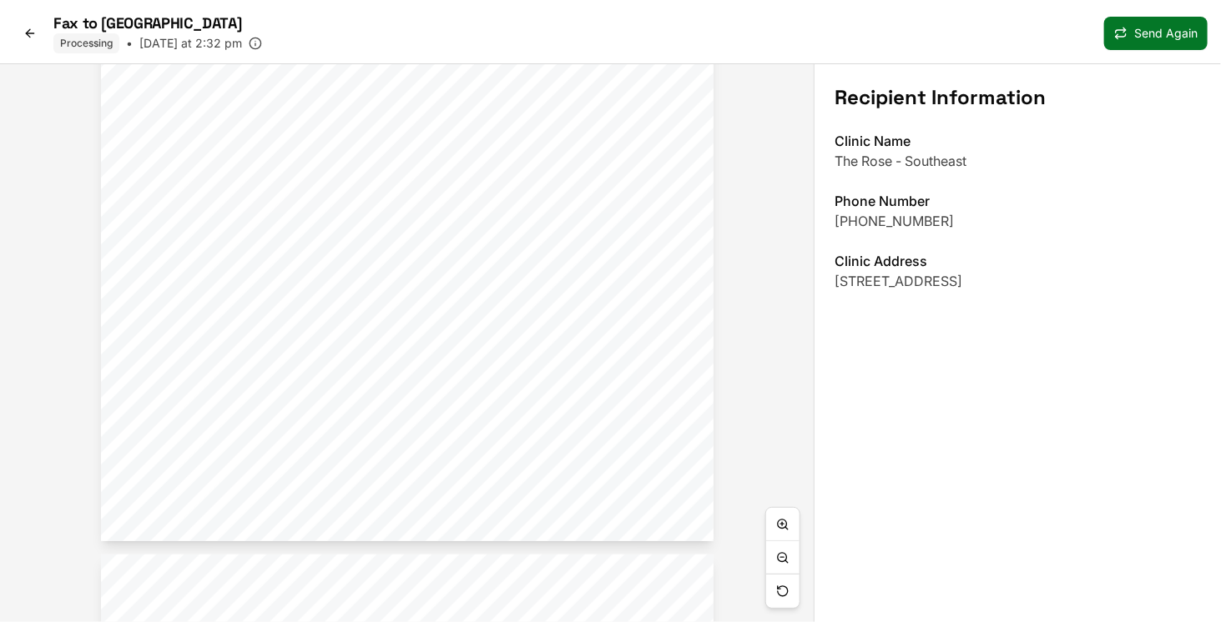
click at [28, 27] on icon at bounding box center [29, 33] width 13 height 13
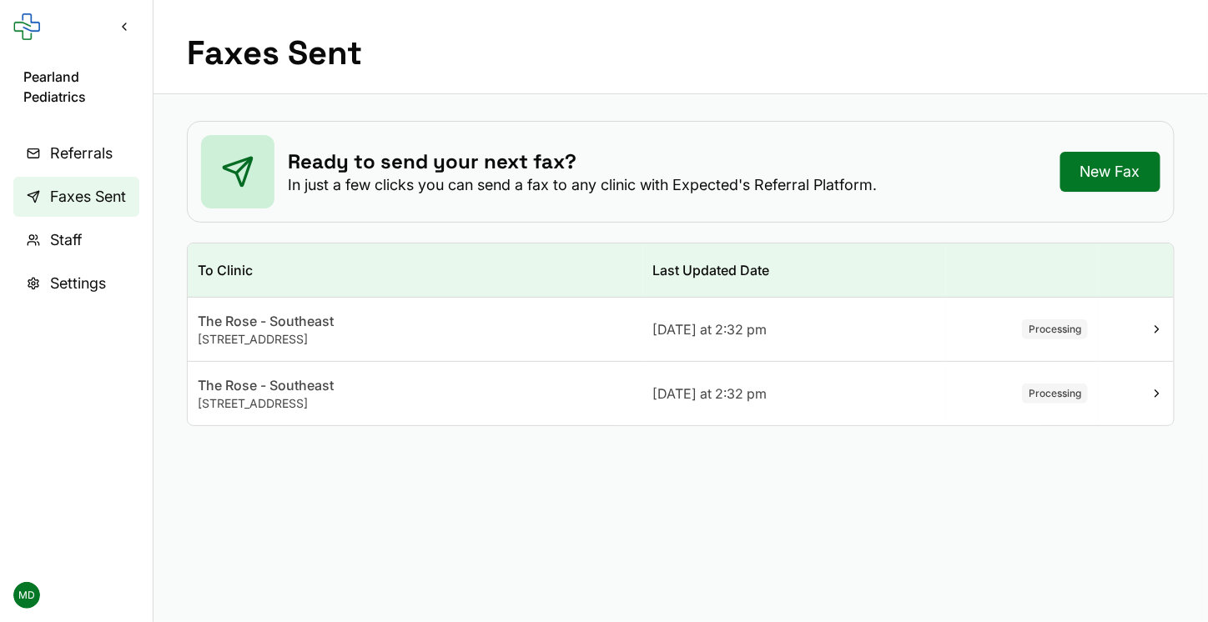
click at [835, 394] on div "Today at 2:32 pm" at bounding box center [795, 394] width 284 height 20
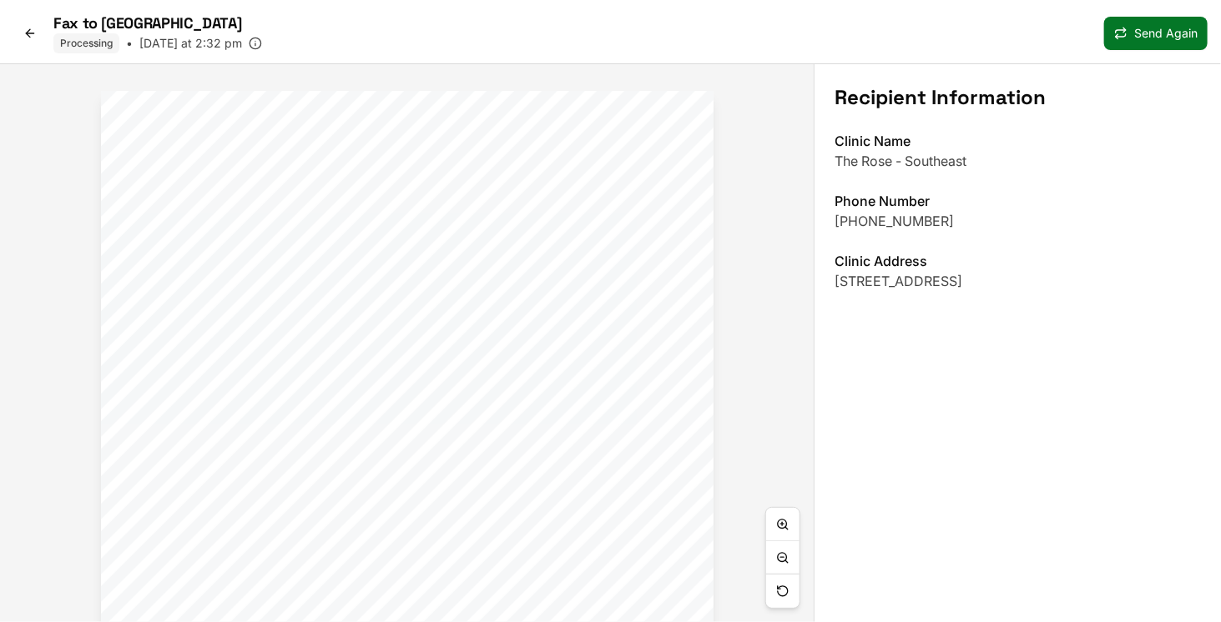
click at [23, 29] on icon at bounding box center [29, 33] width 13 height 13
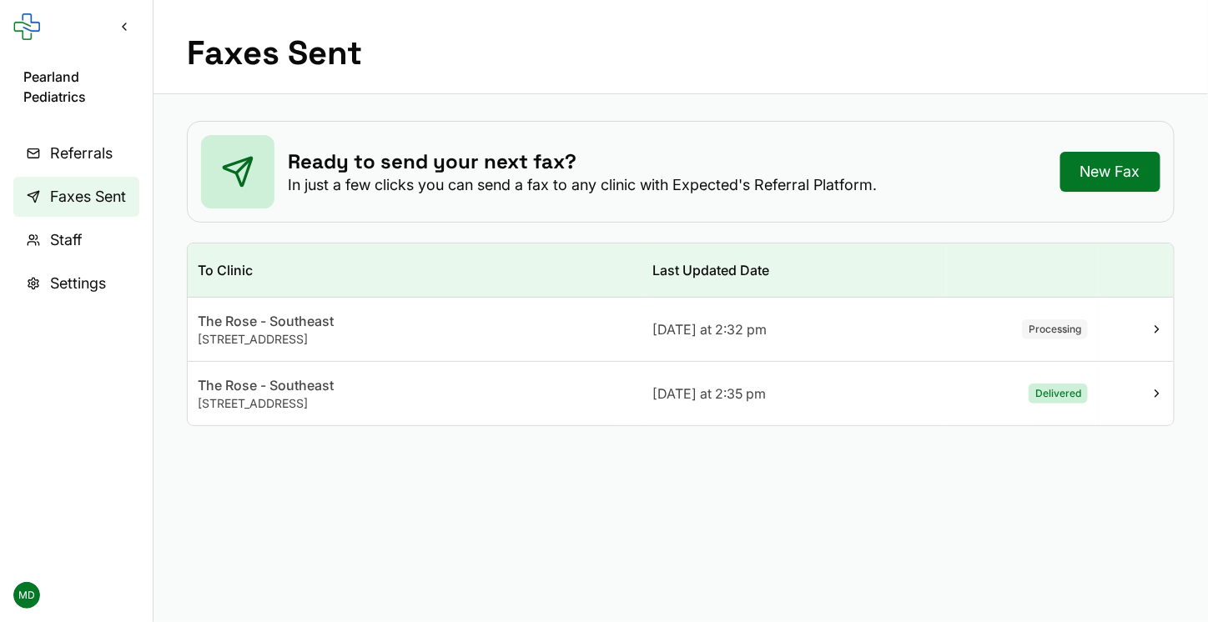
click at [1150, 390] on div at bounding box center [1136, 393] width 56 height 13
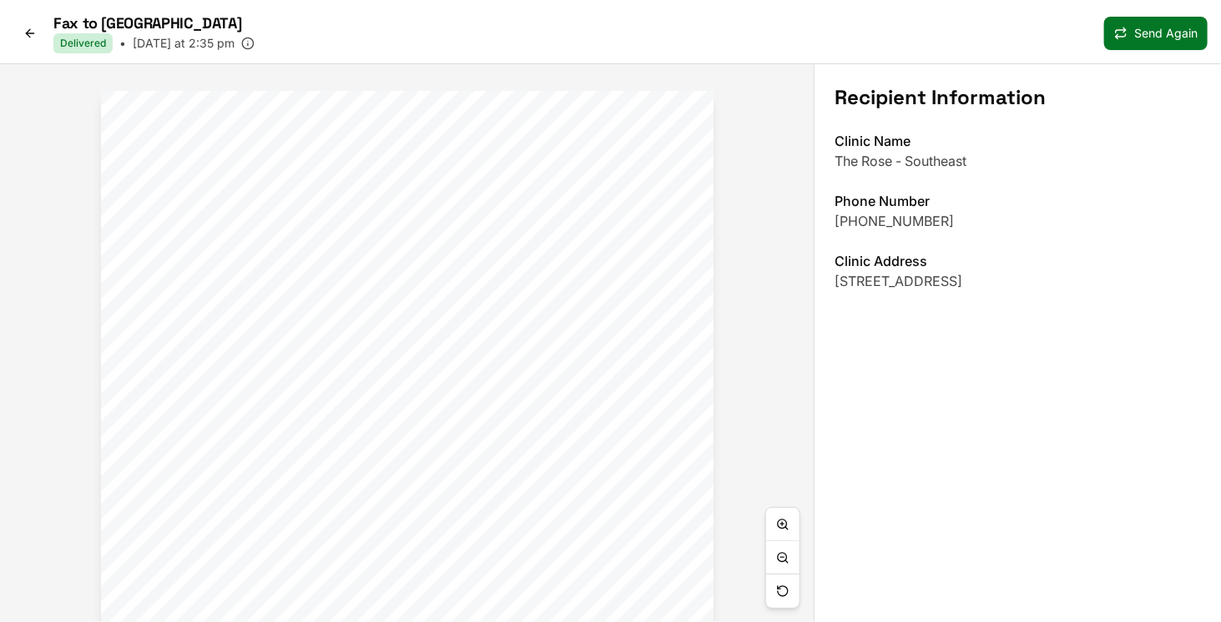
click at [30, 33] on icon at bounding box center [30, 33] width 8 height 0
